Goal: Information Seeking & Learning: Check status

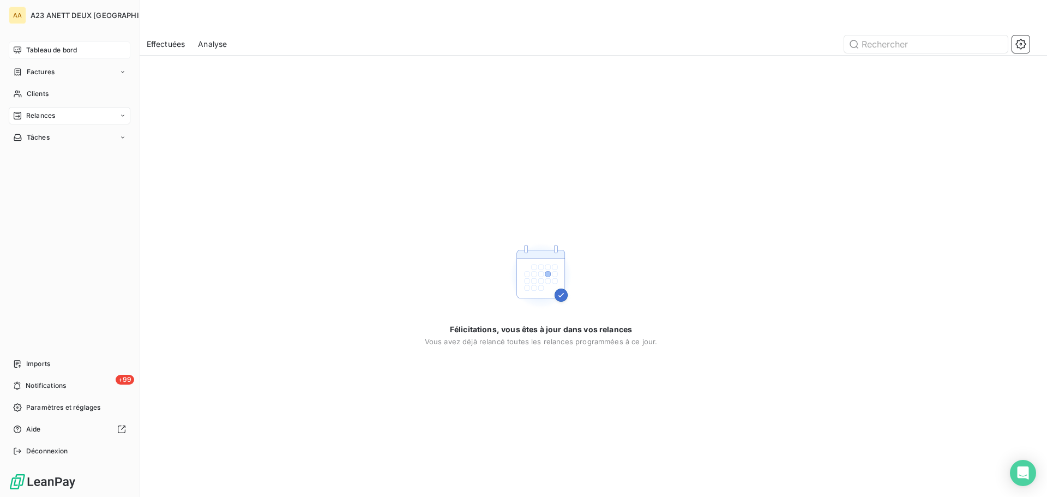
click at [40, 47] on span "Tableau de bord" at bounding box center [51, 50] width 51 height 10
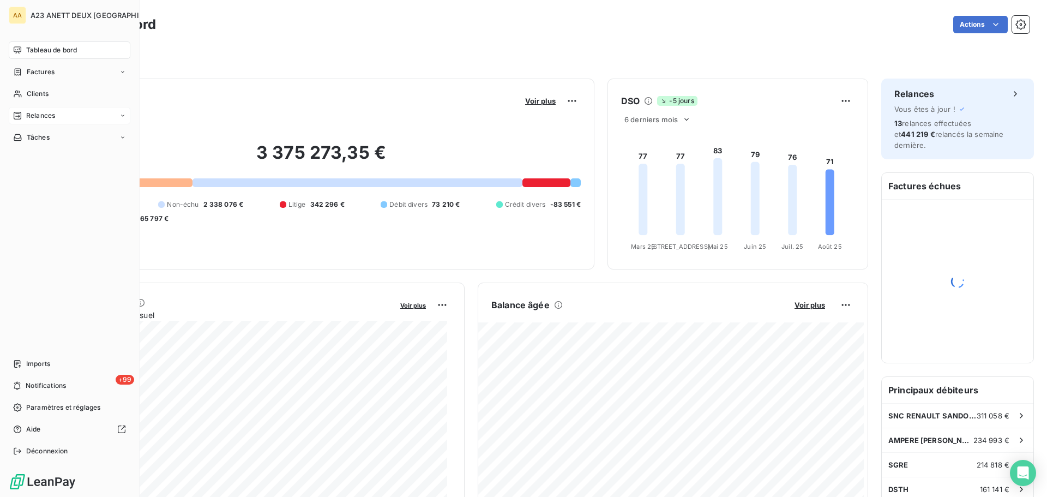
click at [44, 115] on span "Relances" at bounding box center [40, 116] width 29 height 10
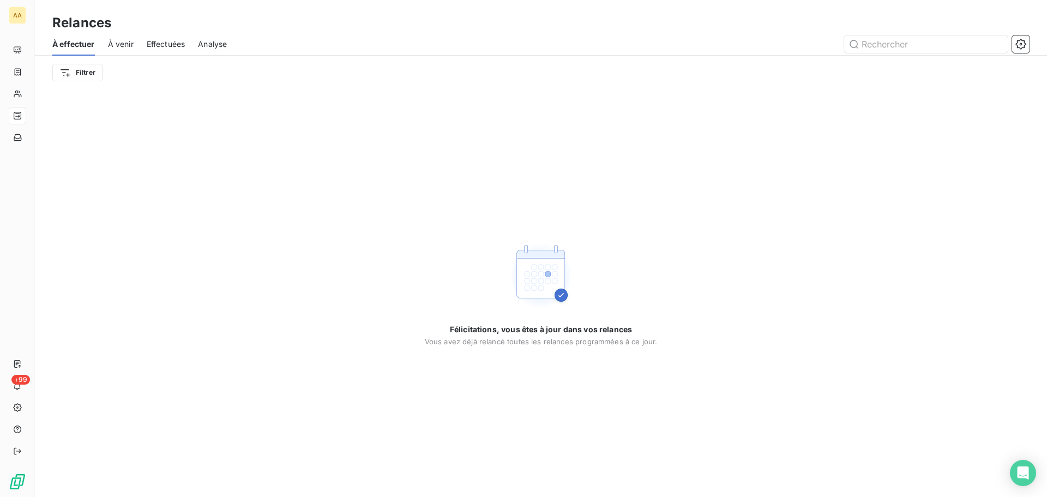
click at [124, 45] on span "À venir" at bounding box center [121, 44] width 26 height 11
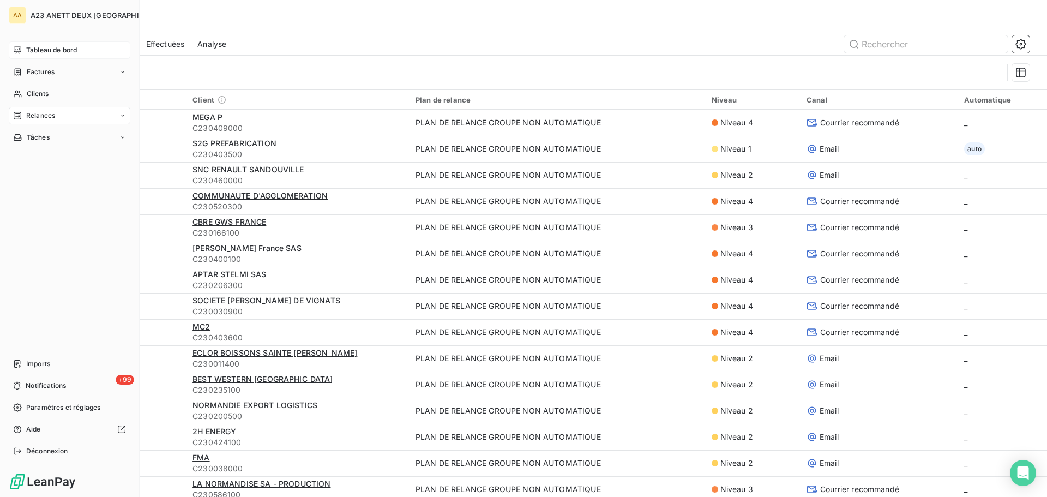
click at [40, 49] on span "Tableau de bord" at bounding box center [51, 50] width 51 height 10
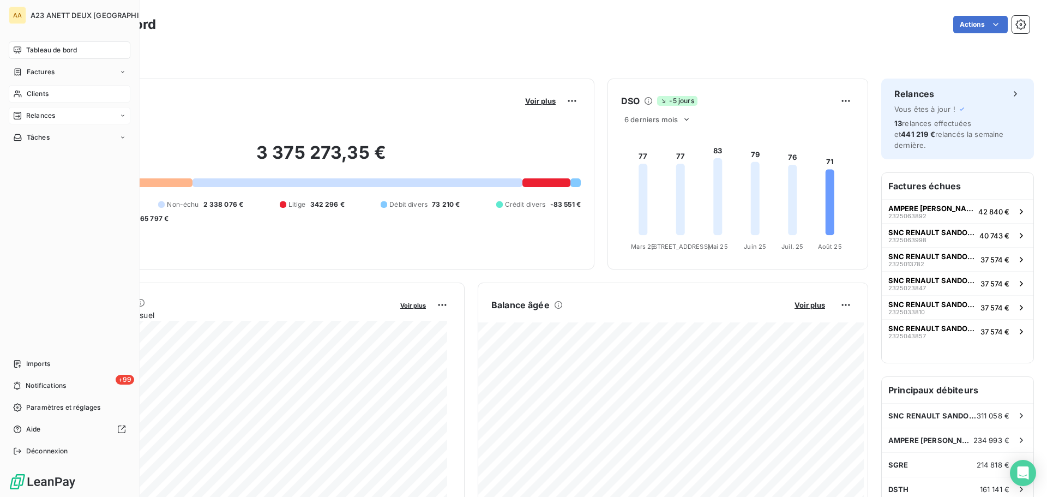
click at [34, 90] on span "Clients" at bounding box center [38, 94] width 22 height 10
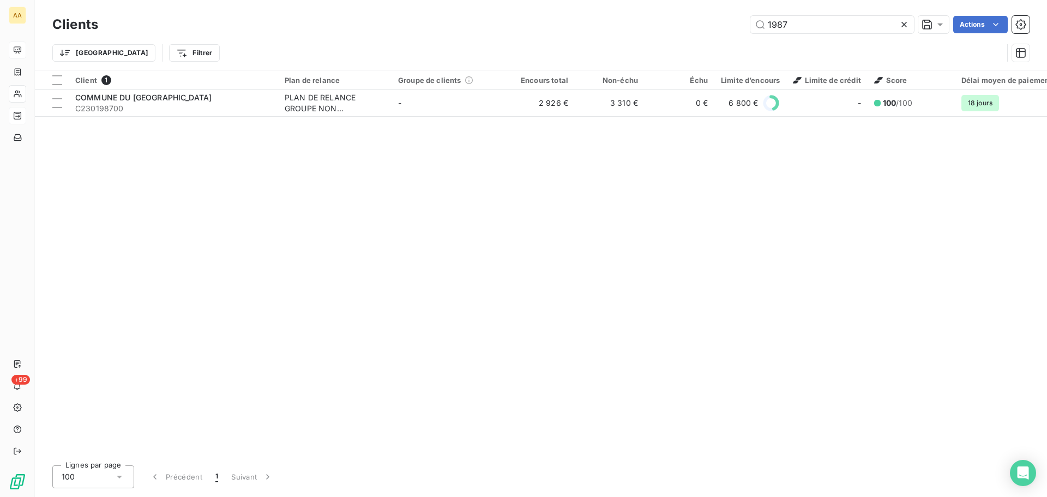
drag, startPoint x: 787, startPoint y: 16, endPoint x: 711, endPoint y: 23, distance: 76.7
click at [711, 23] on div "1987 Actions" at bounding box center [570, 24] width 918 height 17
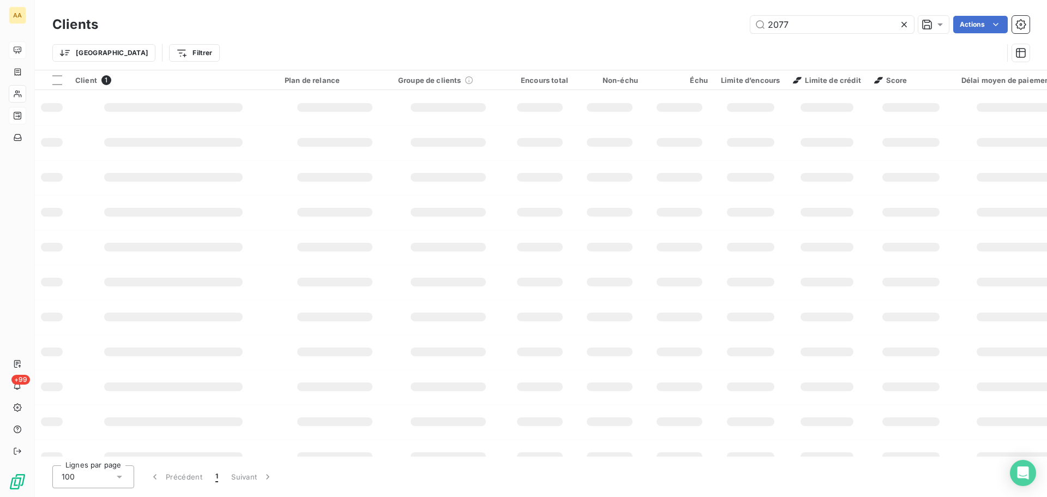
type input "2077"
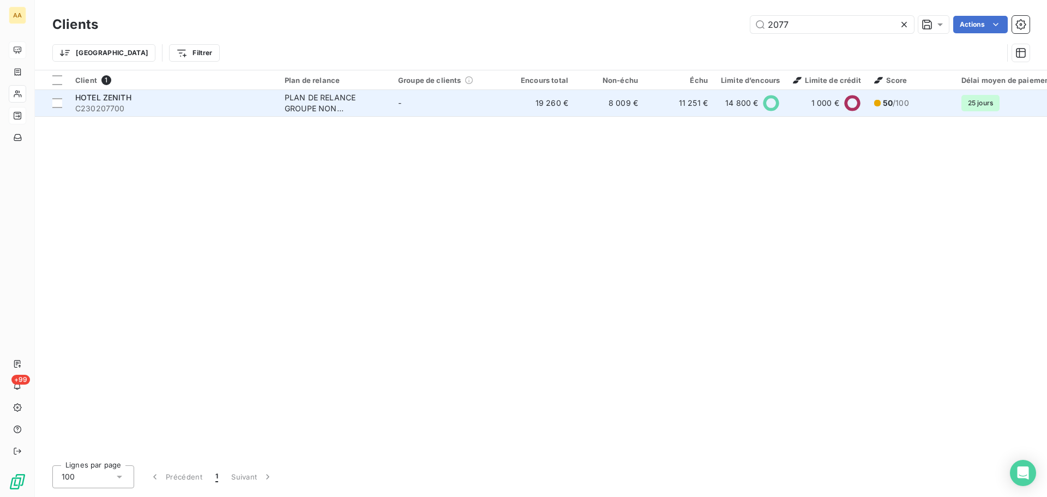
click at [230, 104] on span "C230207700" at bounding box center [173, 108] width 196 height 11
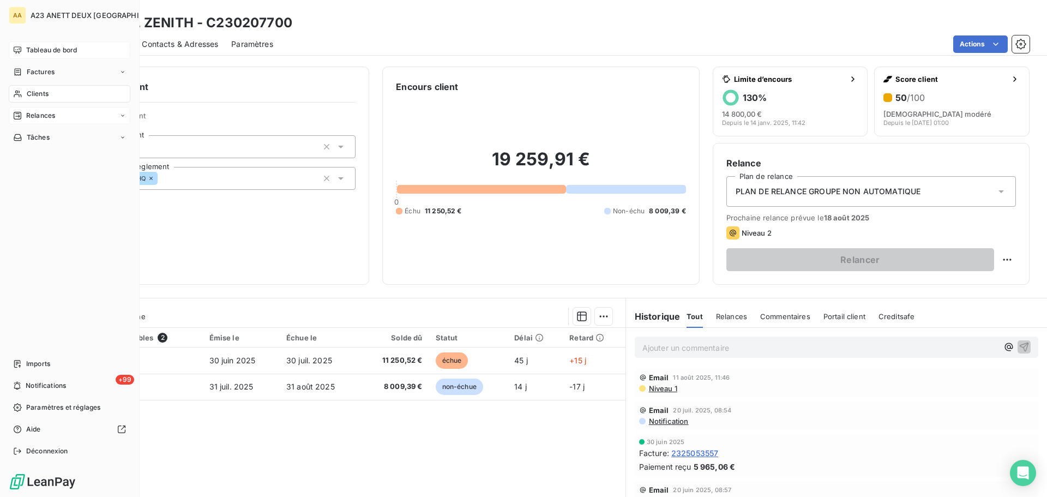
click at [43, 44] on div "Tableau de bord" at bounding box center [70, 49] width 122 height 17
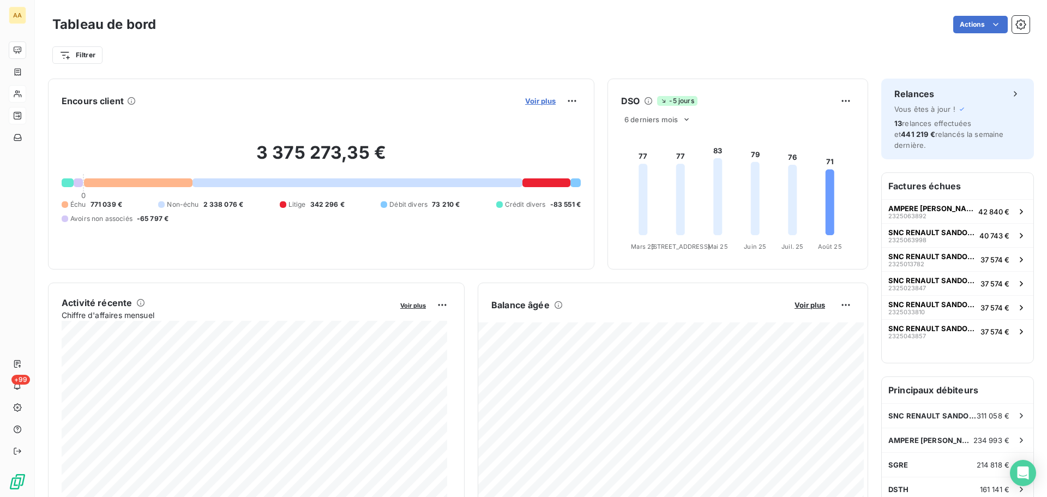
click at [542, 104] on span "Voir plus" at bounding box center [540, 100] width 31 height 9
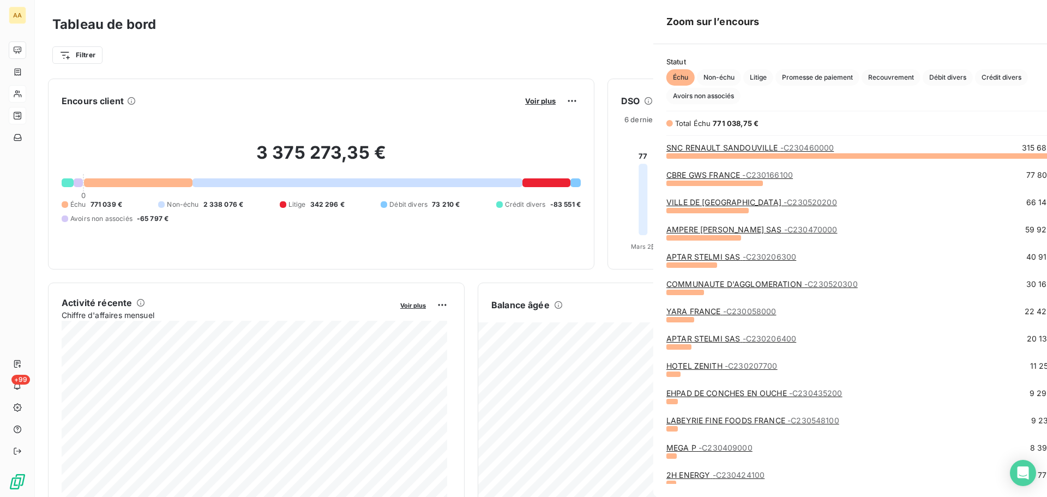
scroll to position [333, 411]
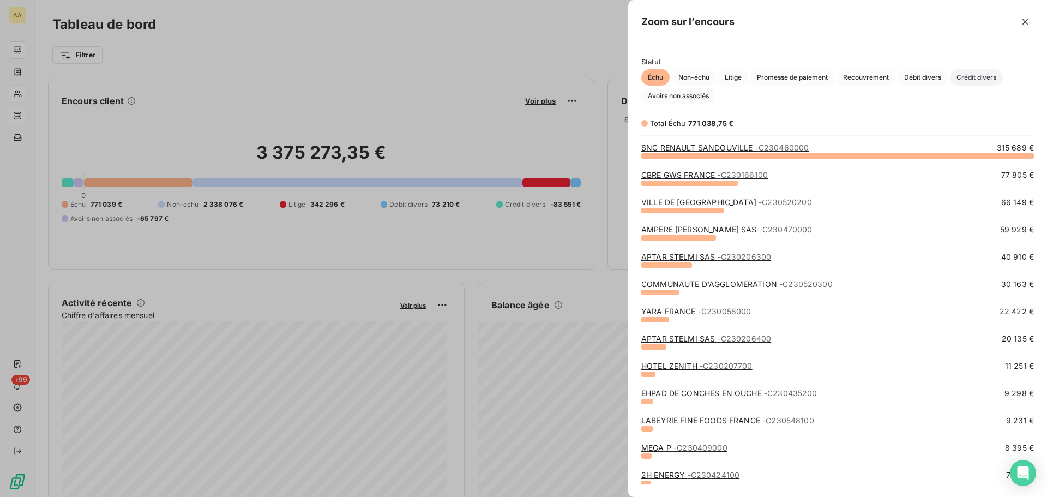
click at [981, 77] on span "Crédit divers" at bounding box center [976, 77] width 53 height 16
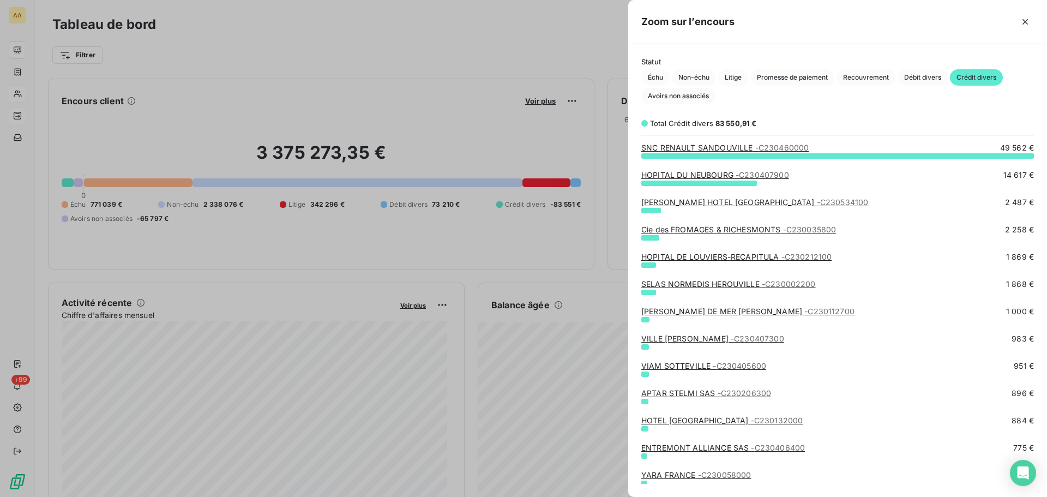
click at [715, 230] on link "Cie des FROMAGES & RICHESMONTS - C230035800" at bounding box center [738, 229] width 195 height 9
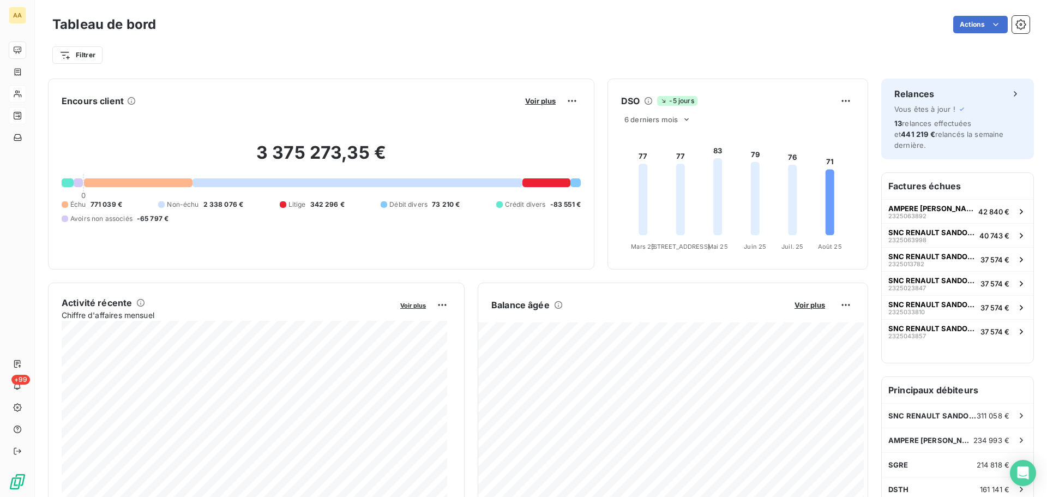
click at [541, 96] on button "Voir plus" at bounding box center [540, 101] width 37 height 10
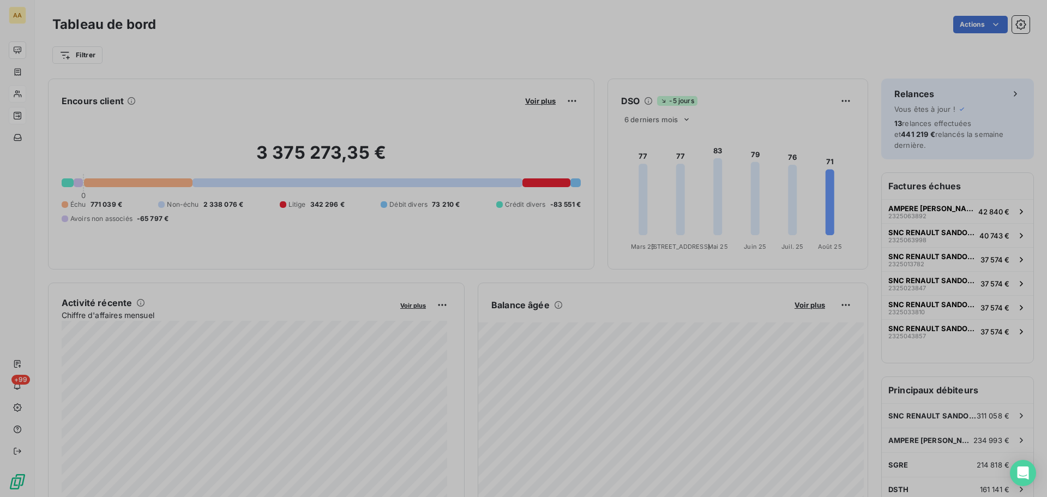
scroll to position [9, 9]
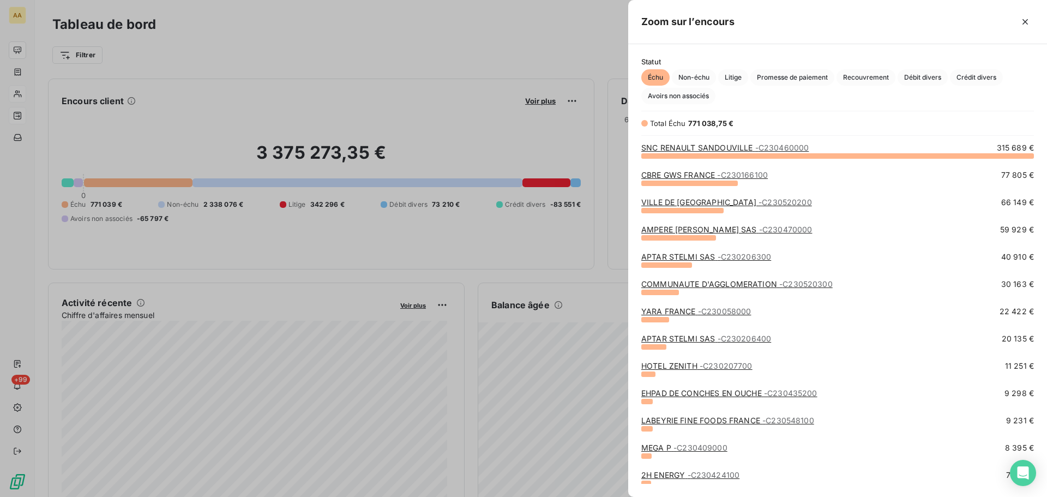
click at [522, 134] on div at bounding box center [523, 248] width 1047 height 497
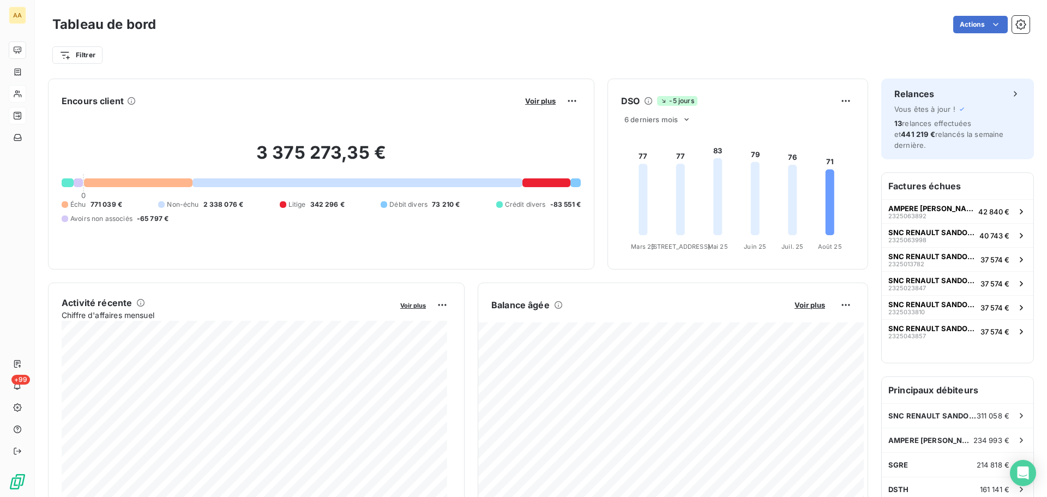
click at [544, 96] on button "Voir plus" at bounding box center [540, 101] width 37 height 10
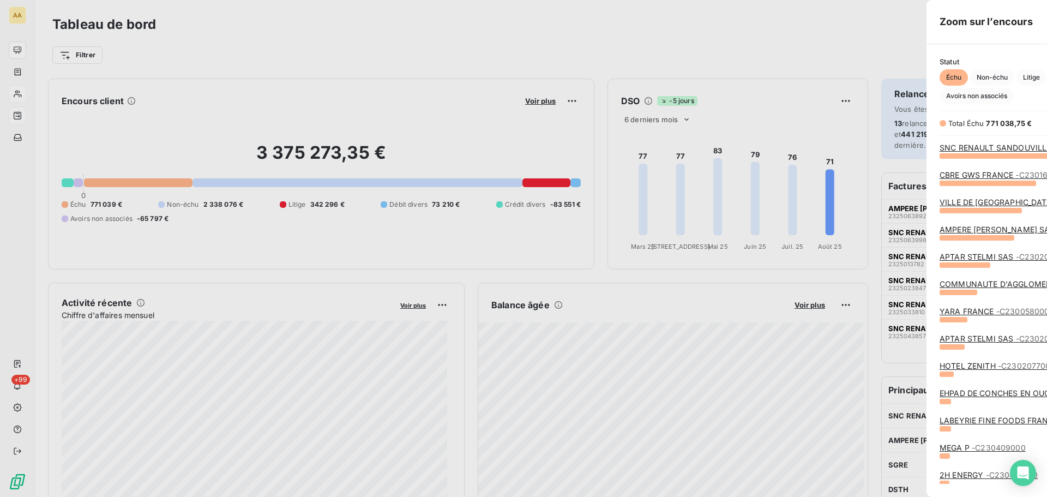
scroll to position [488, 411]
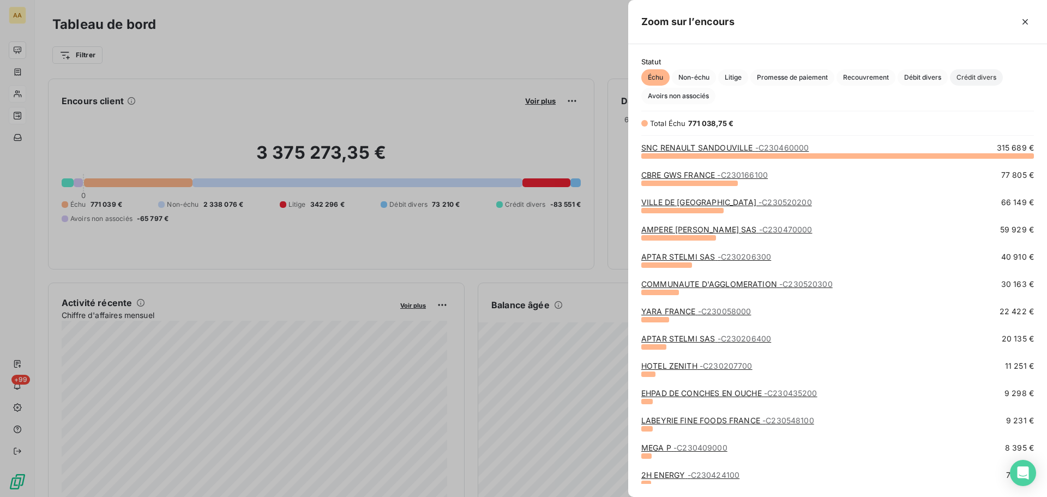
click at [972, 75] on span "Crédit divers" at bounding box center [976, 77] width 53 height 16
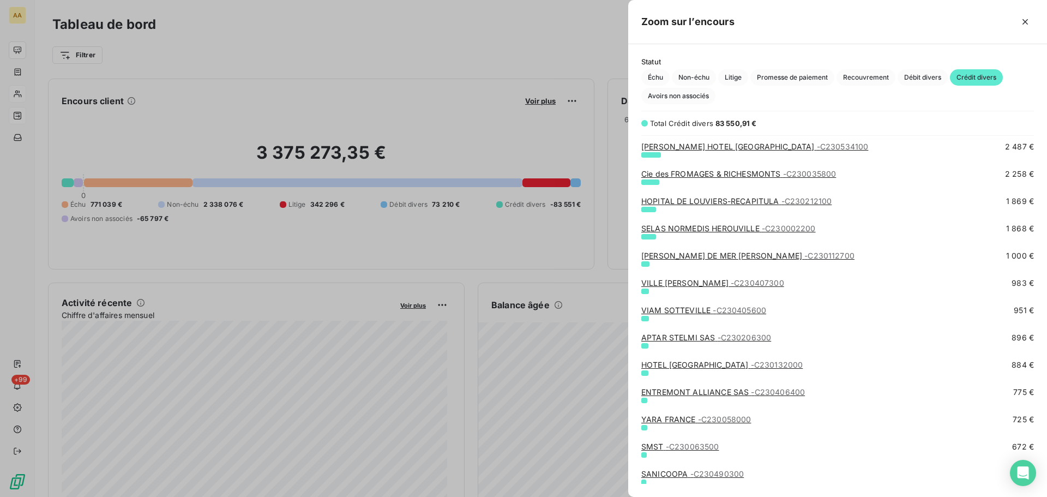
scroll to position [109, 0]
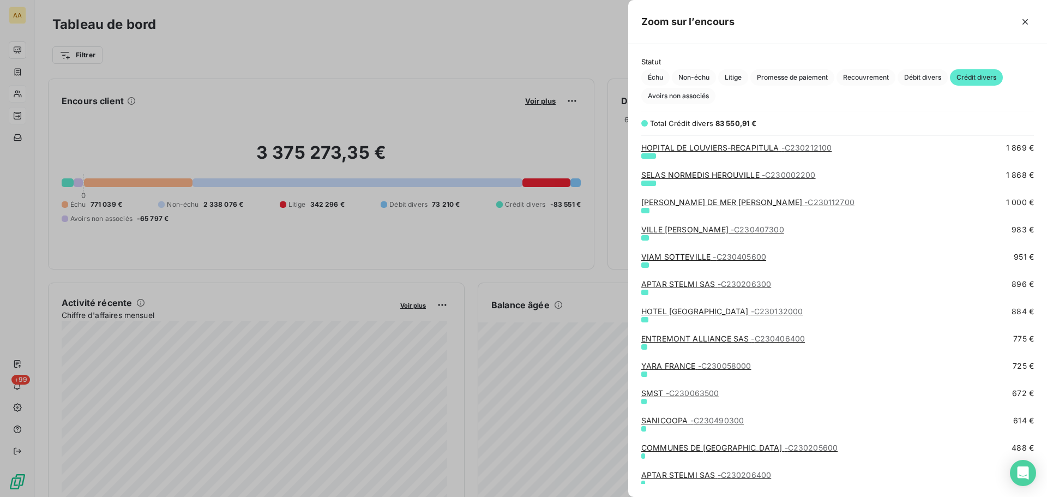
click at [690, 364] on link "YARA FRANCE - C230058000" at bounding box center [696, 365] width 110 height 9
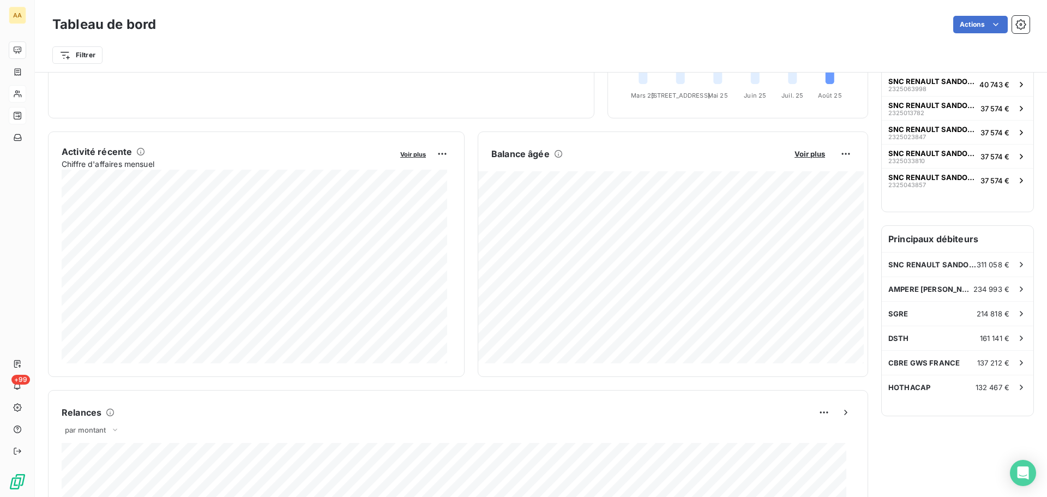
scroll to position [164, 0]
